Goal: Information Seeking & Learning: Check status

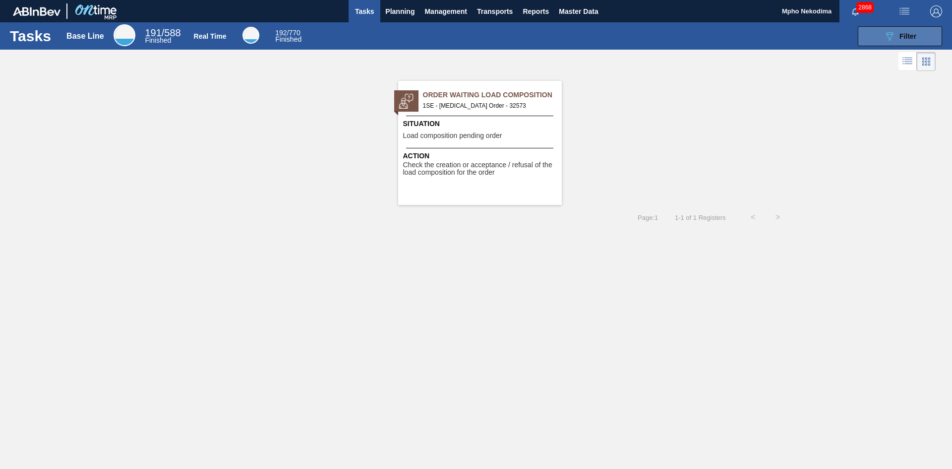
click at [861, 39] on button "089F7B8B-B2A5-4AFE-B5C0-19BA573D28AC Filter" at bounding box center [900, 36] width 84 height 20
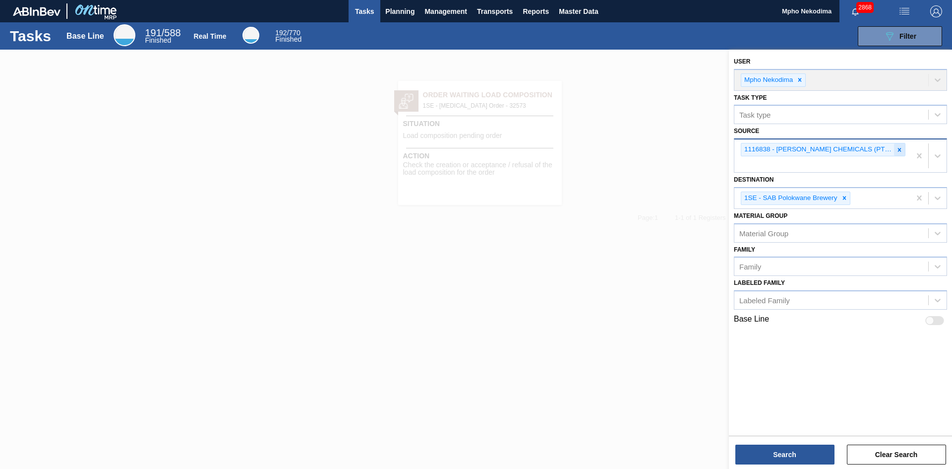
click at [896, 153] on icon at bounding box center [899, 149] width 7 height 7
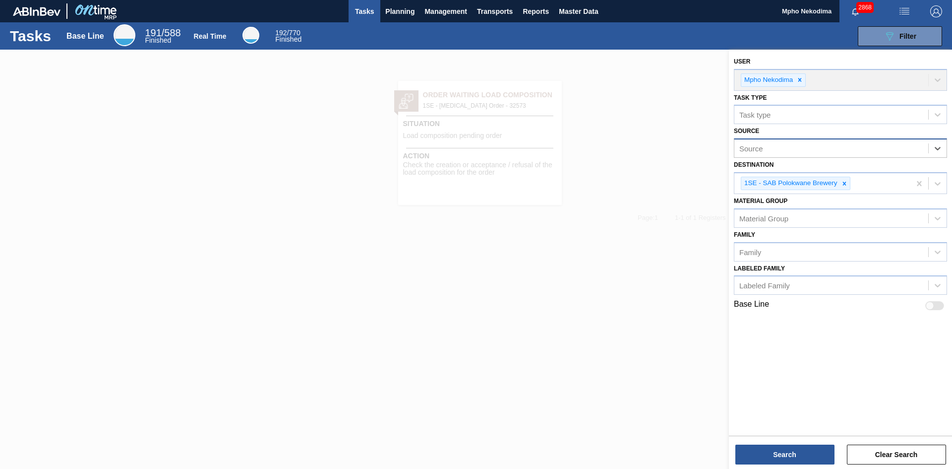
click at [882, 151] on div "Source" at bounding box center [831, 148] width 194 height 14
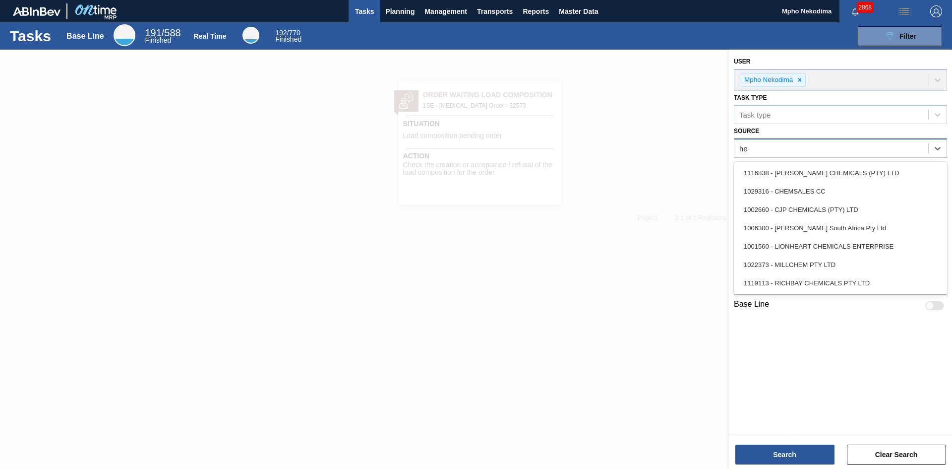
type input "hen"
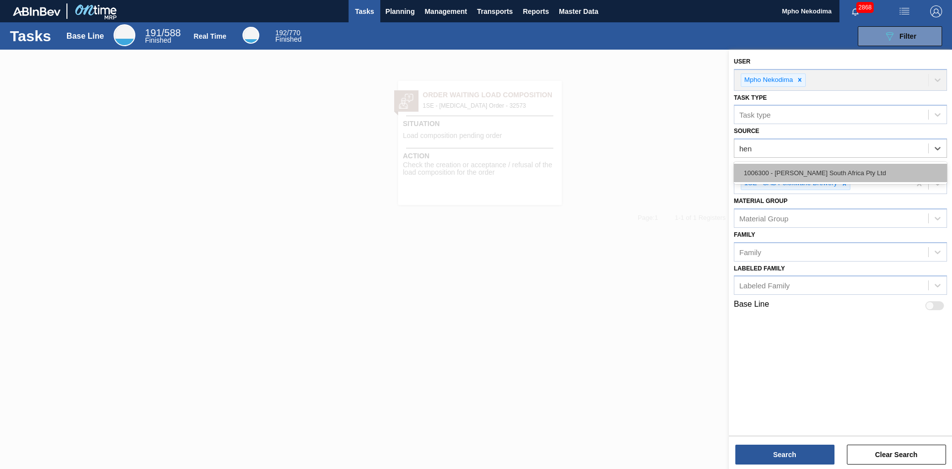
click at [855, 170] on div "1006300 - [PERSON_NAME] South Africa Pty Ltd" at bounding box center [840, 173] width 213 height 18
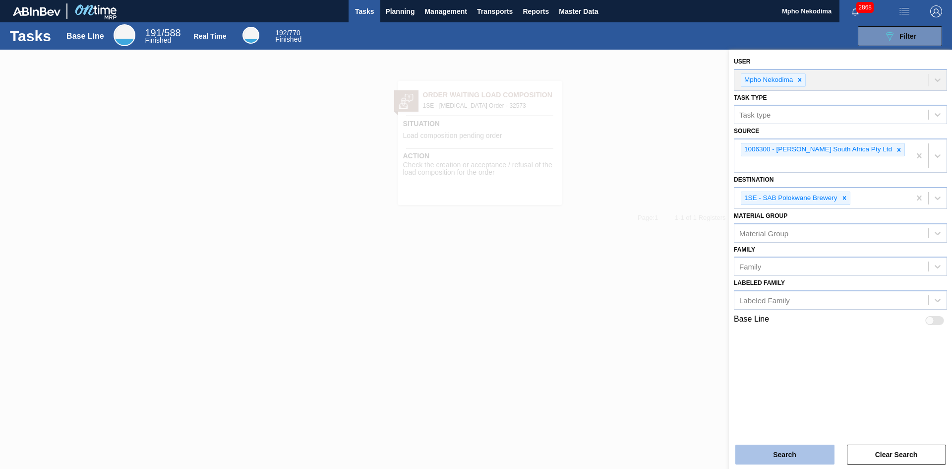
click at [798, 452] on button "Search" at bounding box center [784, 454] width 99 height 20
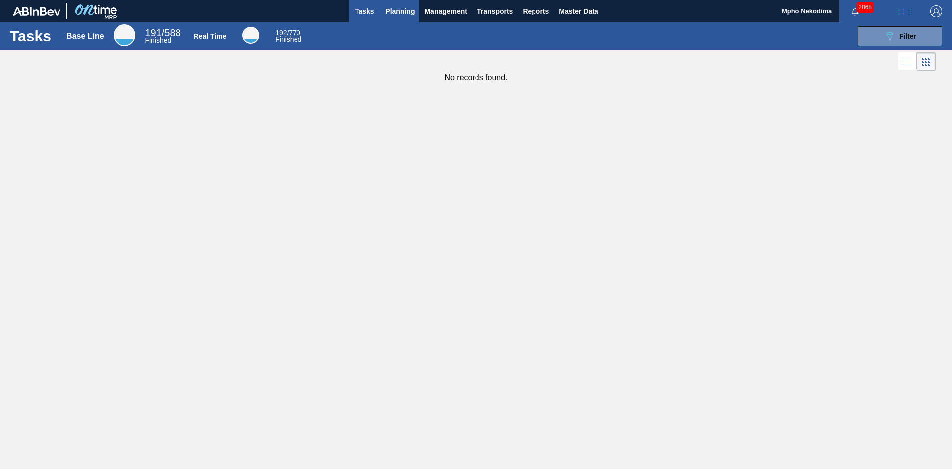
click at [390, 13] on span "Planning" at bounding box center [399, 11] width 29 height 12
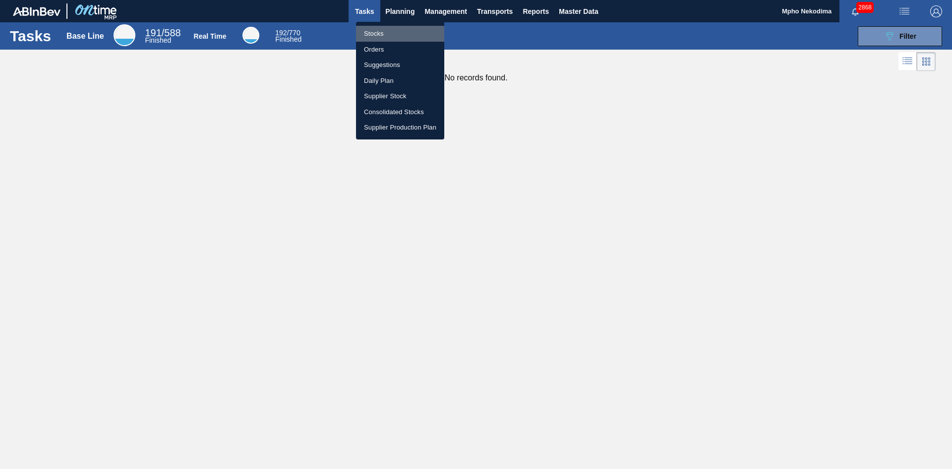
click at [381, 34] on li "Stocks" at bounding box center [400, 34] width 88 height 16
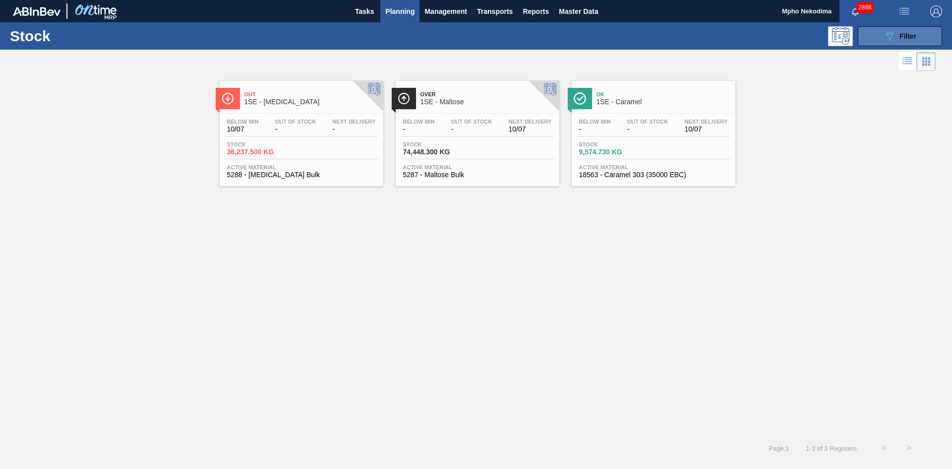
click at [881, 35] on button "089F7B8B-B2A5-4AFE-B5C0-19BA573D28AC Filter" at bounding box center [900, 36] width 84 height 20
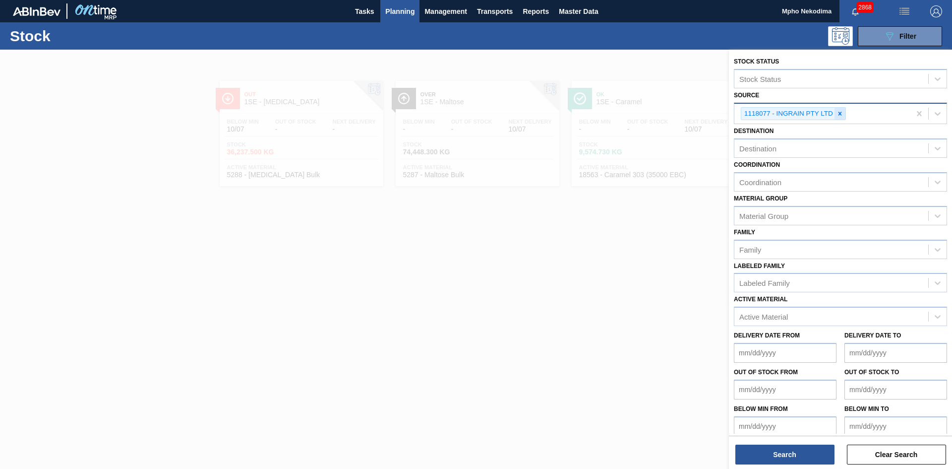
click at [840, 114] on icon at bounding box center [840, 113] width 7 height 7
click at [938, 117] on icon at bounding box center [938, 113] width 10 height 10
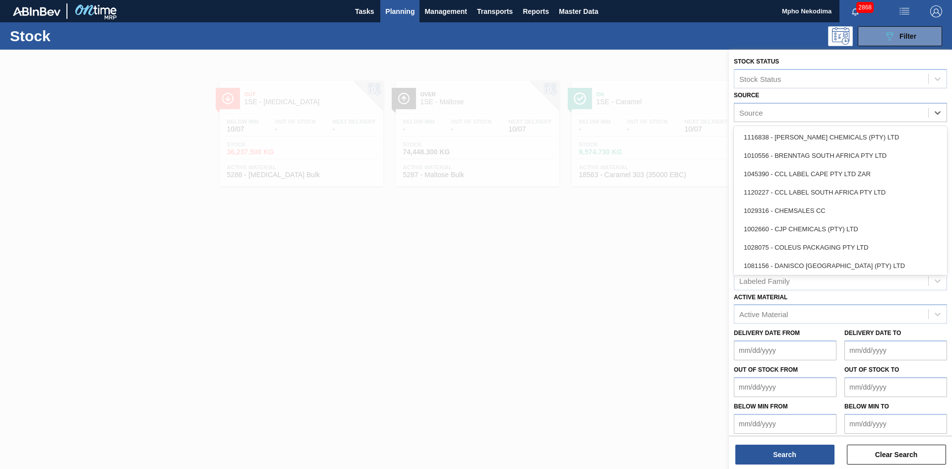
click at [800, 114] on div "Source" at bounding box center [831, 112] width 194 height 14
type input "hen"
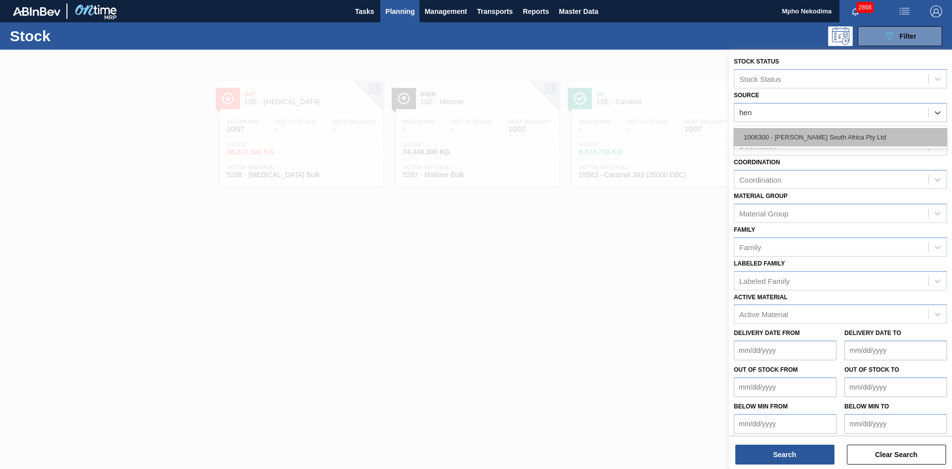
click at [805, 139] on div "1006300 - [PERSON_NAME] South Africa Pty Ltd" at bounding box center [840, 137] width 213 height 18
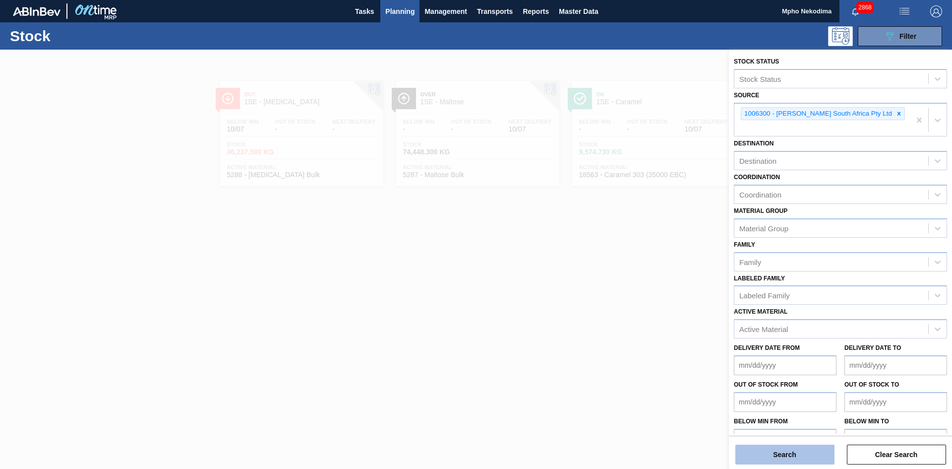
click at [786, 458] on button "Search" at bounding box center [784, 454] width 99 height 20
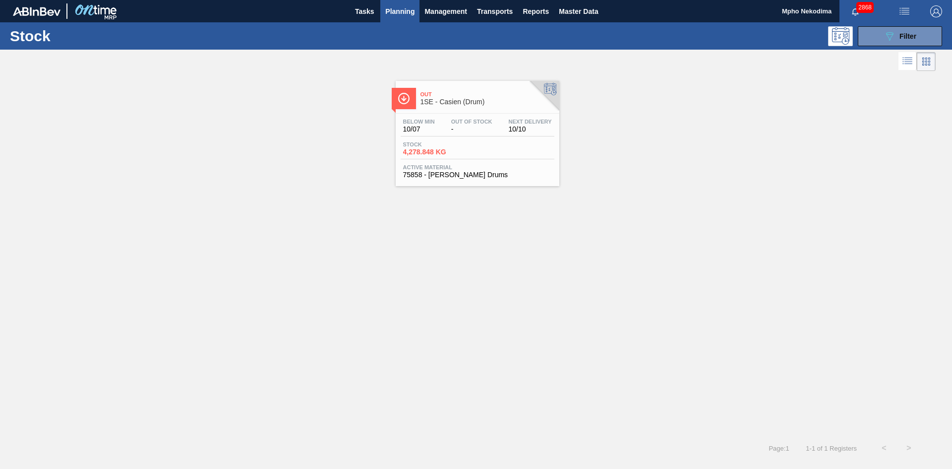
click at [467, 171] on span "75858 - [PERSON_NAME] Drums" at bounding box center [477, 174] width 149 height 7
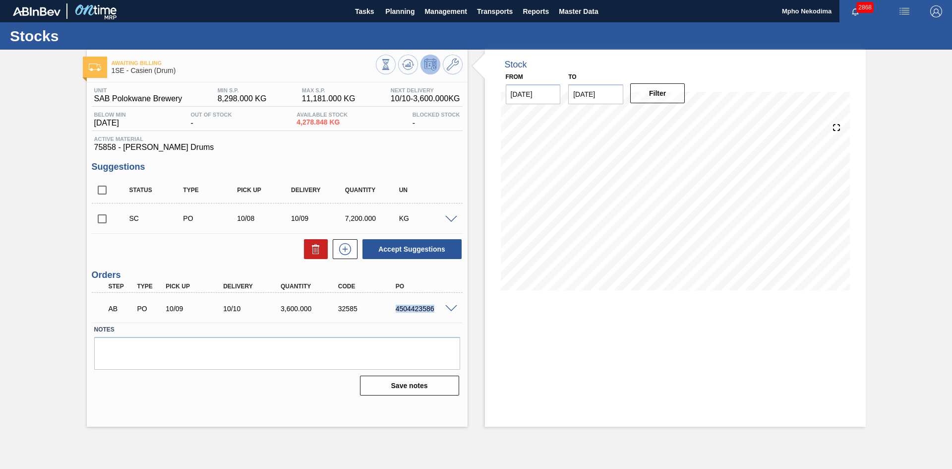
drag, startPoint x: 397, startPoint y: 308, endPoint x: 436, endPoint y: 307, distance: 39.2
click at [436, 307] on div "4504423586" at bounding box center [425, 308] width 64 height 8
copy div "4504423586"
click at [359, 161] on div "Unit SAB Polokwane Brewery MIN S.P. 8,298.000 KG MAX S.P. 11,181.000 KG Next De…" at bounding box center [277, 240] width 381 height 316
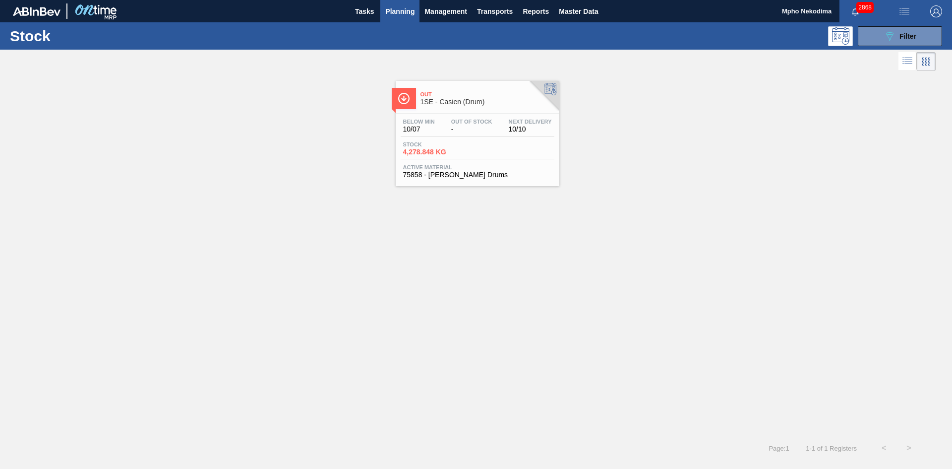
click at [474, 175] on span "75858 - [PERSON_NAME] Drums" at bounding box center [477, 174] width 149 height 7
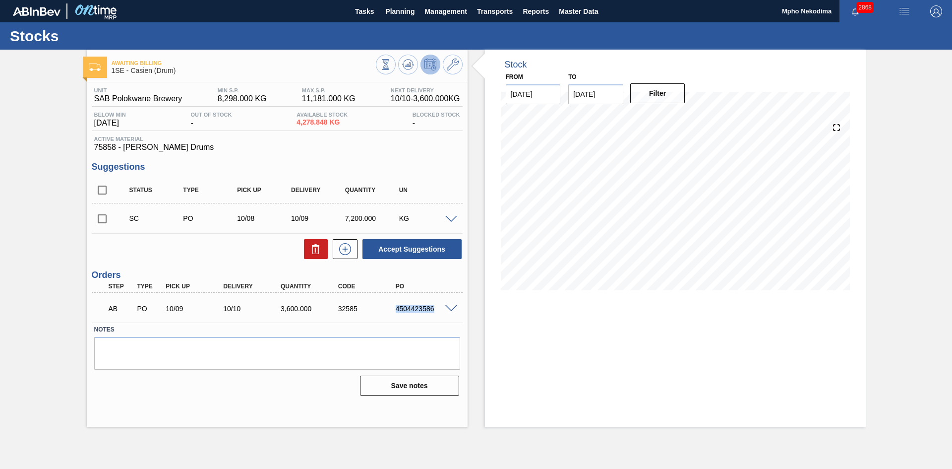
drag, startPoint x: 434, startPoint y: 308, endPoint x: 389, endPoint y: 311, distance: 45.3
click at [389, 311] on div "4504423586" at bounding box center [418, 308] width 58 height 8
copy div "4504423586"
